Goal: Information Seeking & Learning: Find specific fact

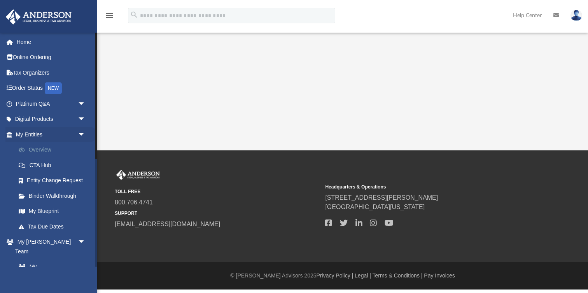
click at [35, 148] on link "Overview" at bounding box center [54, 150] width 86 height 16
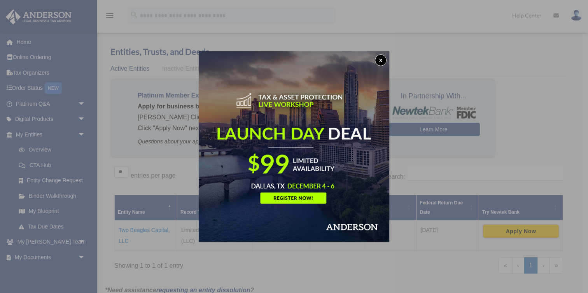
click at [383, 56] on button "x" at bounding box center [381, 60] width 12 height 12
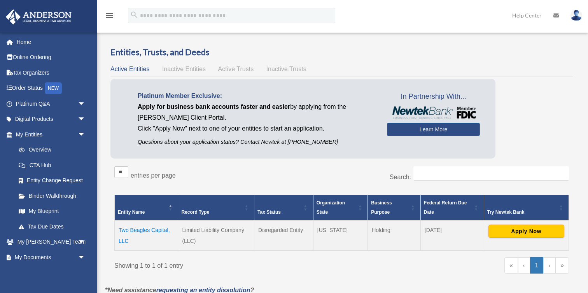
click at [146, 229] on td "Two Beagles Capital, LLC" at bounding box center [146, 235] width 63 height 30
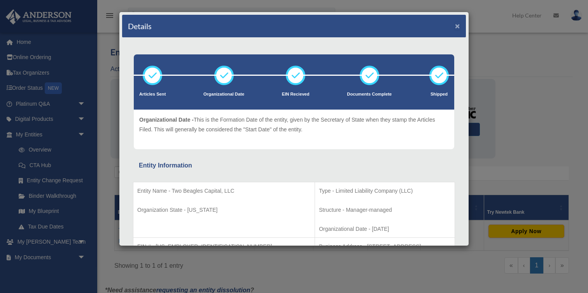
click at [457, 22] on button "×" at bounding box center [457, 26] width 5 height 8
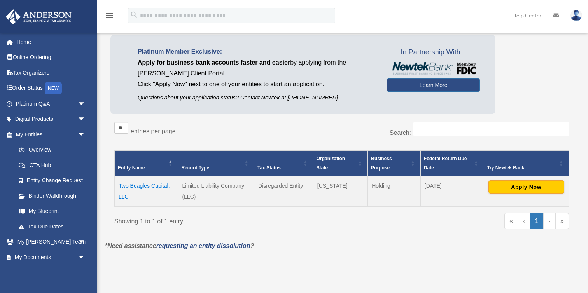
scroll to position [55, 0]
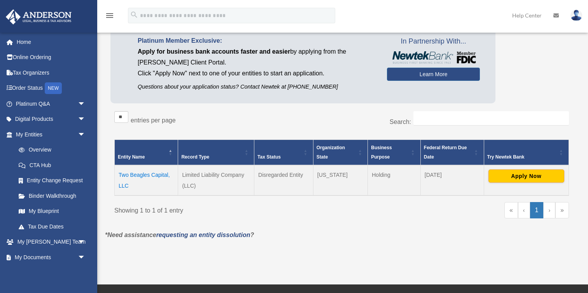
click at [148, 176] on td "Two Beagles Capital, LLC" at bounding box center [146, 180] width 63 height 30
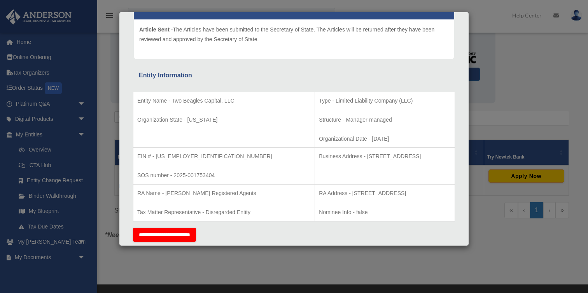
scroll to position [91, 0]
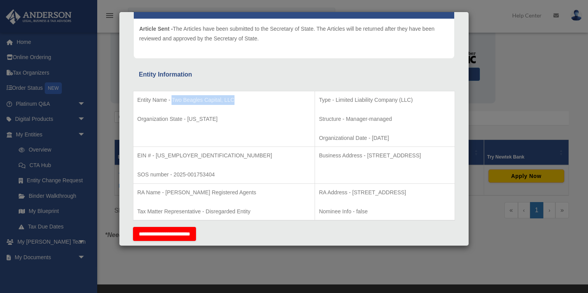
drag, startPoint x: 172, startPoint y: 98, endPoint x: 239, endPoint y: 98, distance: 67.3
click at [239, 98] on p "Entity Name - Two Beagles Capital, LLC" at bounding box center [223, 100] width 173 height 10
copy p "Two Beagles Capital, LLC"
drag, startPoint x: 157, startPoint y: 155, endPoint x: 184, endPoint y: 155, distance: 27.6
click at [184, 155] on p "EIN # - 39-3979546" at bounding box center [223, 156] width 173 height 10
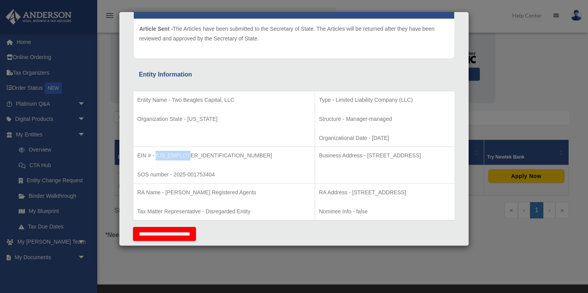
copy p "39-3979546"
drag, startPoint x: 318, startPoint y: 154, endPoint x: 360, endPoint y: 158, distance: 41.8
click at [360, 158] on p "Business Address - 1718 Capitol Ave., Cheyenne, WY 82001" at bounding box center [385, 156] width 132 height 10
copy p "1718 Capitol Ave."
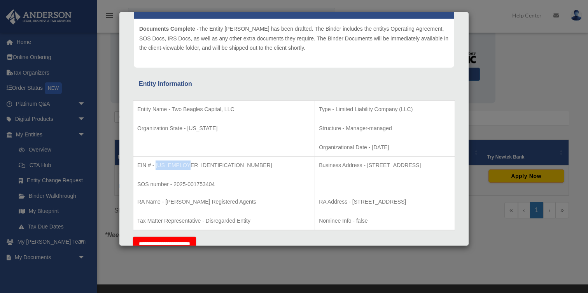
scroll to position [0, 0]
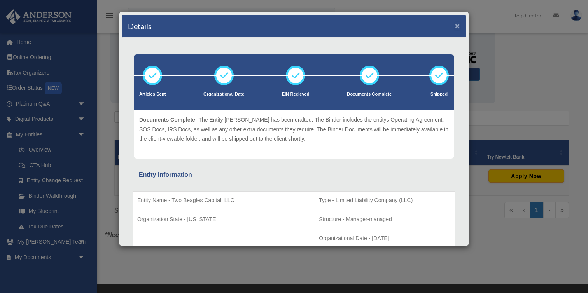
click at [456, 28] on button "×" at bounding box center [457, 26] width 5 height 8
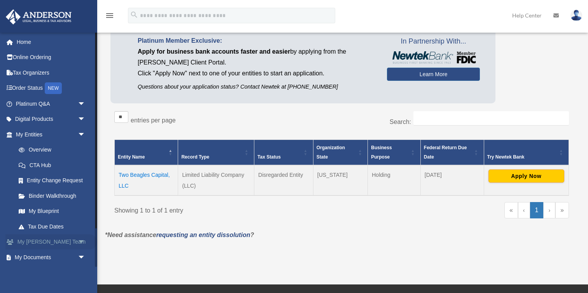
click at [30, 240] on link "My Anderson Team arrow_drop_down" at bounding box center [51, 242] width 92 height 16
click at [80, 242] on span "arrow_drop_down" at bounding box center [86, 242] width 16 height 16
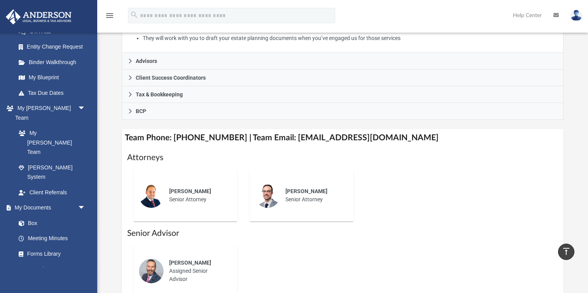
scroll to position [210, 0]
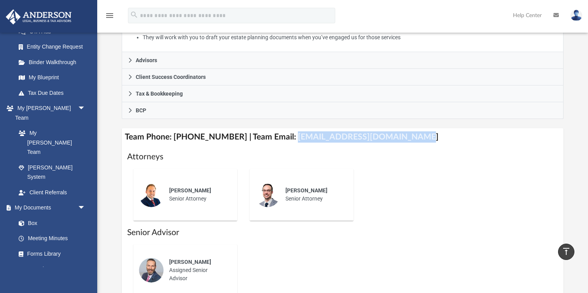
drag, startPoint x: 282, startPoint y: 137, endPoint x: 408, endPoint y: 139, distance: 125.6
click at [408, 139] on h4 "Team Phone: (725) 201-7553 | Team Email: myteam@andersonadvisors.com" at bounding box center [343, 136] width 442 height 17
copy h4 "myteam@andersonadvisors.com"
